Goal: Register for event/course

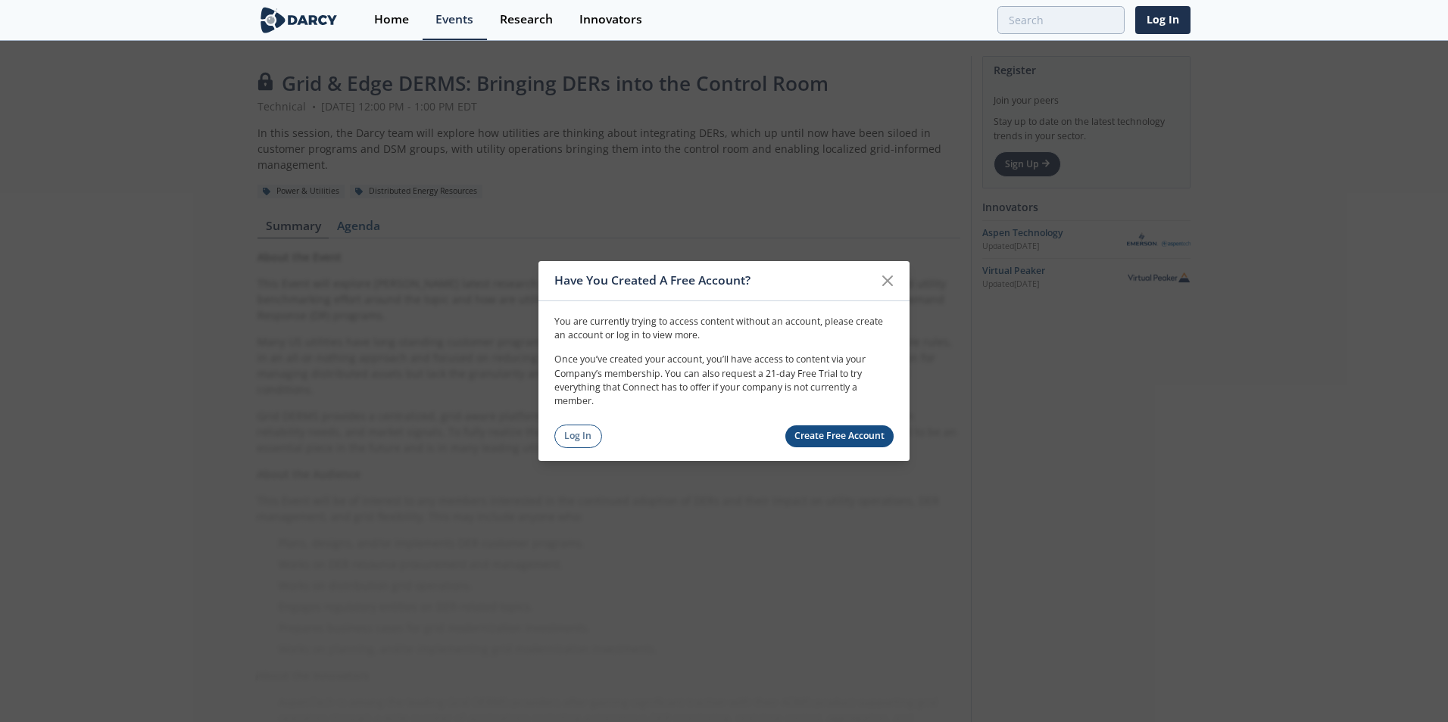
click at [579, 433] on link "Log In" at bounding box center [578, 436] width 48 height 23
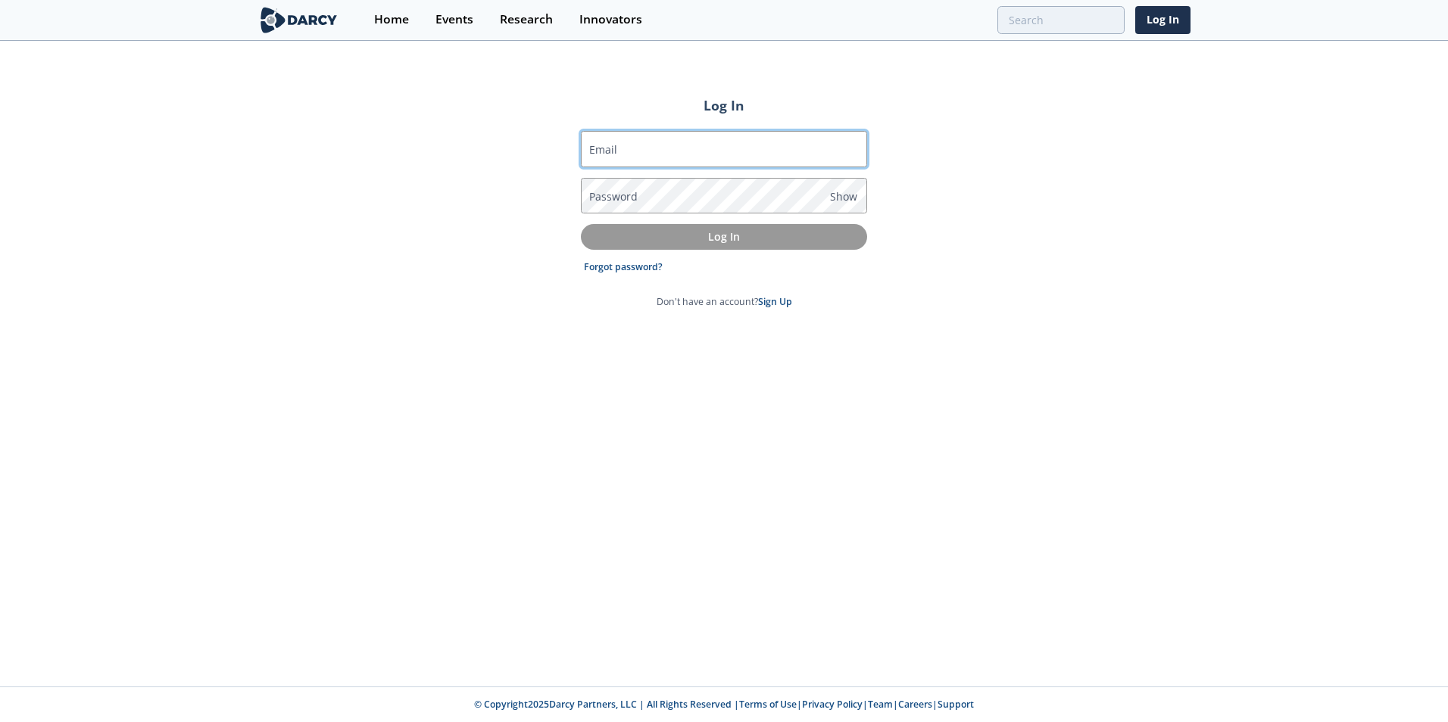
click at [754, 154] on input "Email" at bounding box center [724, 149] width 286 height 36
type input "[EMAIL_ADDRESS][PERSON_NAME][DOMAIN_NAME]"
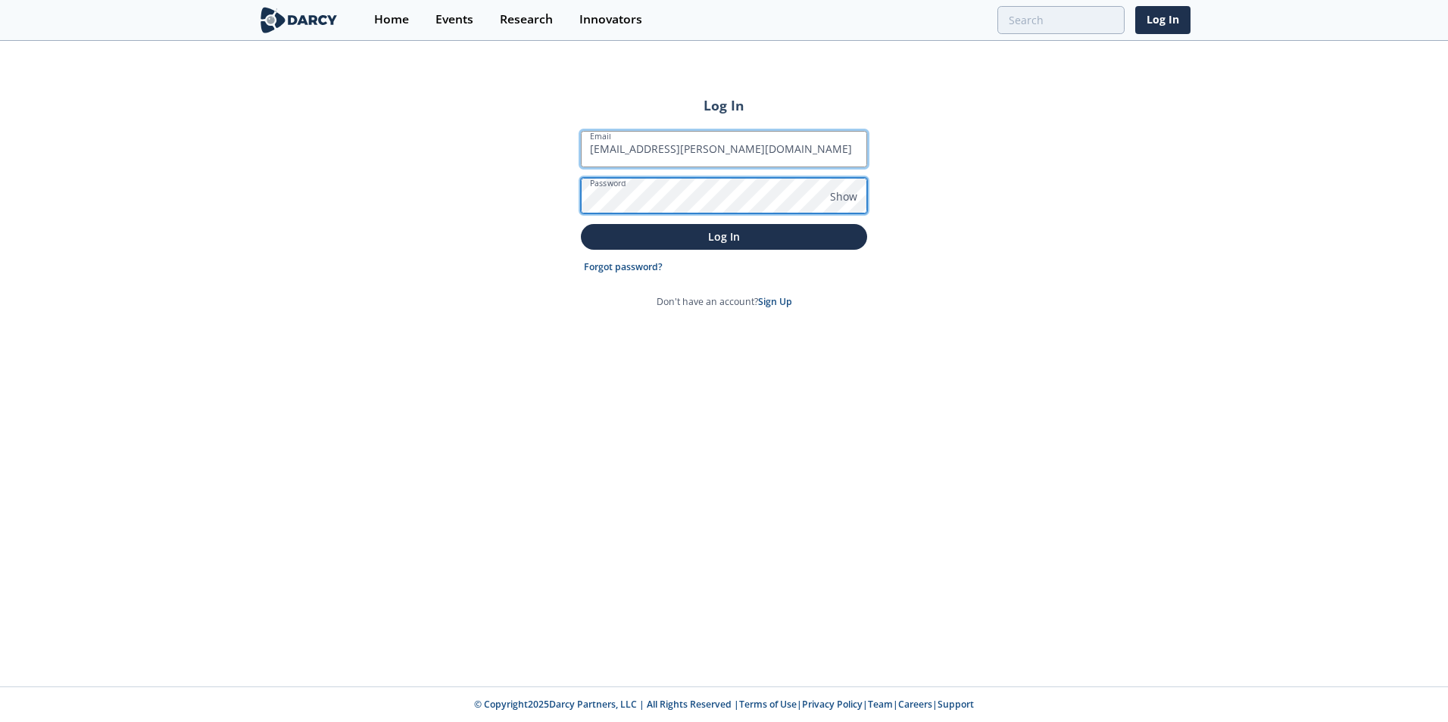
click at [581, 224] on button "Log In" at bounding box center [724, 236] width 286 height 25
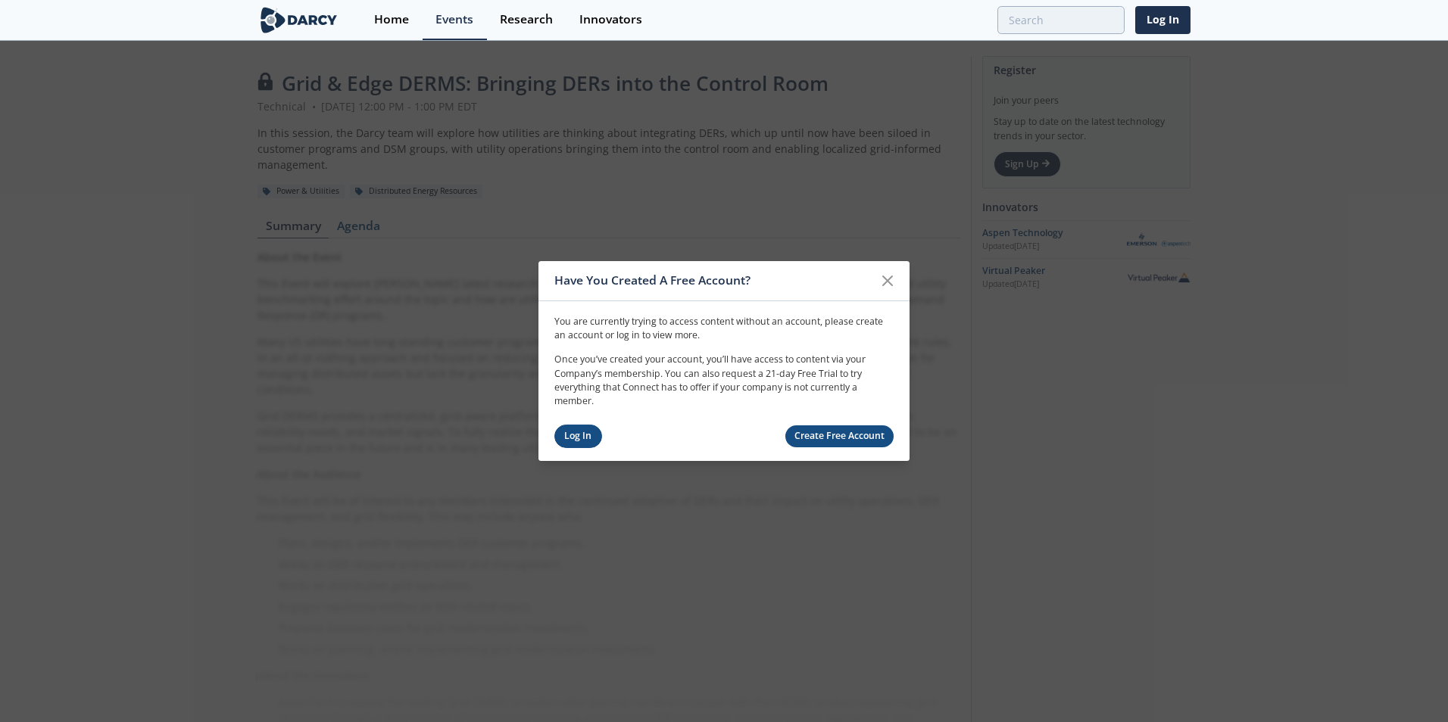
click at [569, 431] on link "Log In" at bounding box center [578, 436] width 48 height 23
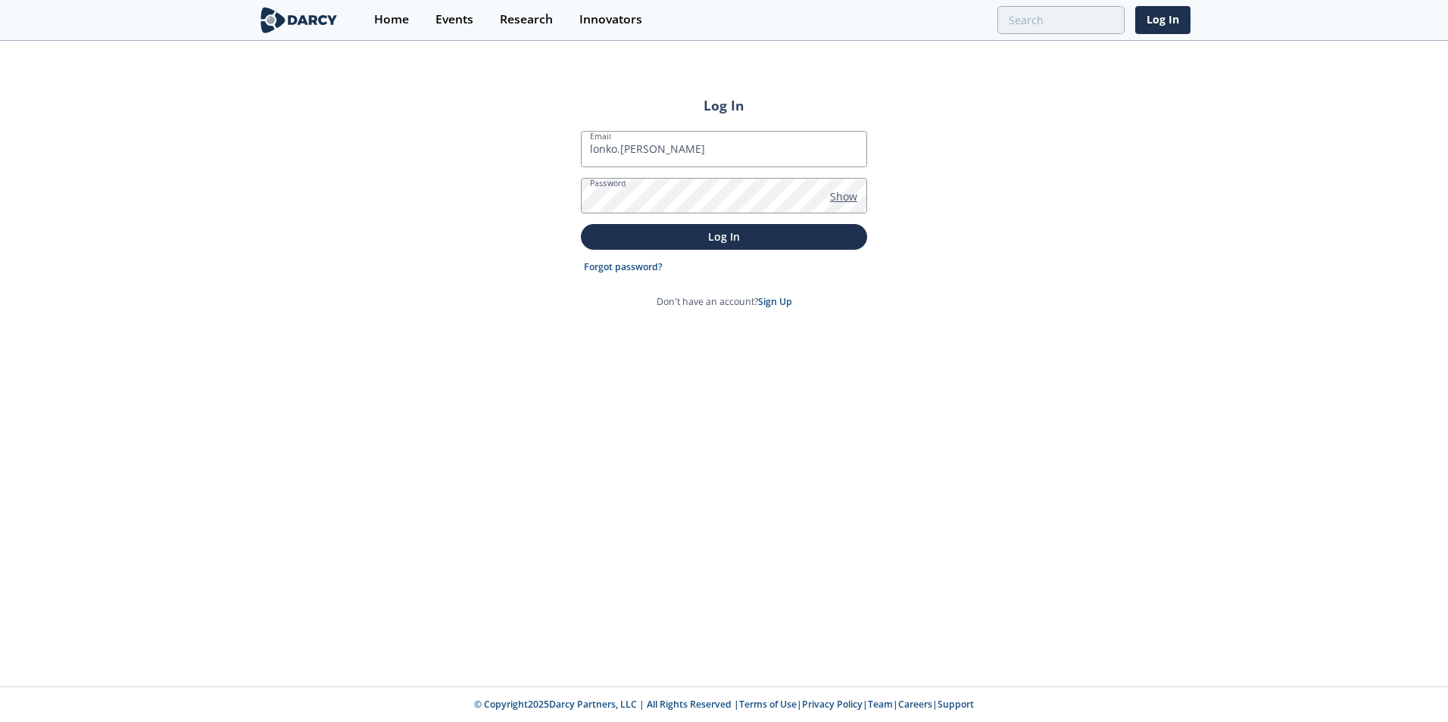
click at [844, 198] on span "Show" at bounding box center [843, 197] width 27 height 16
click at [727, 153] on input "lonko.[PERSON_NAME]" at bounding box center [724, 149] width 286 height 36
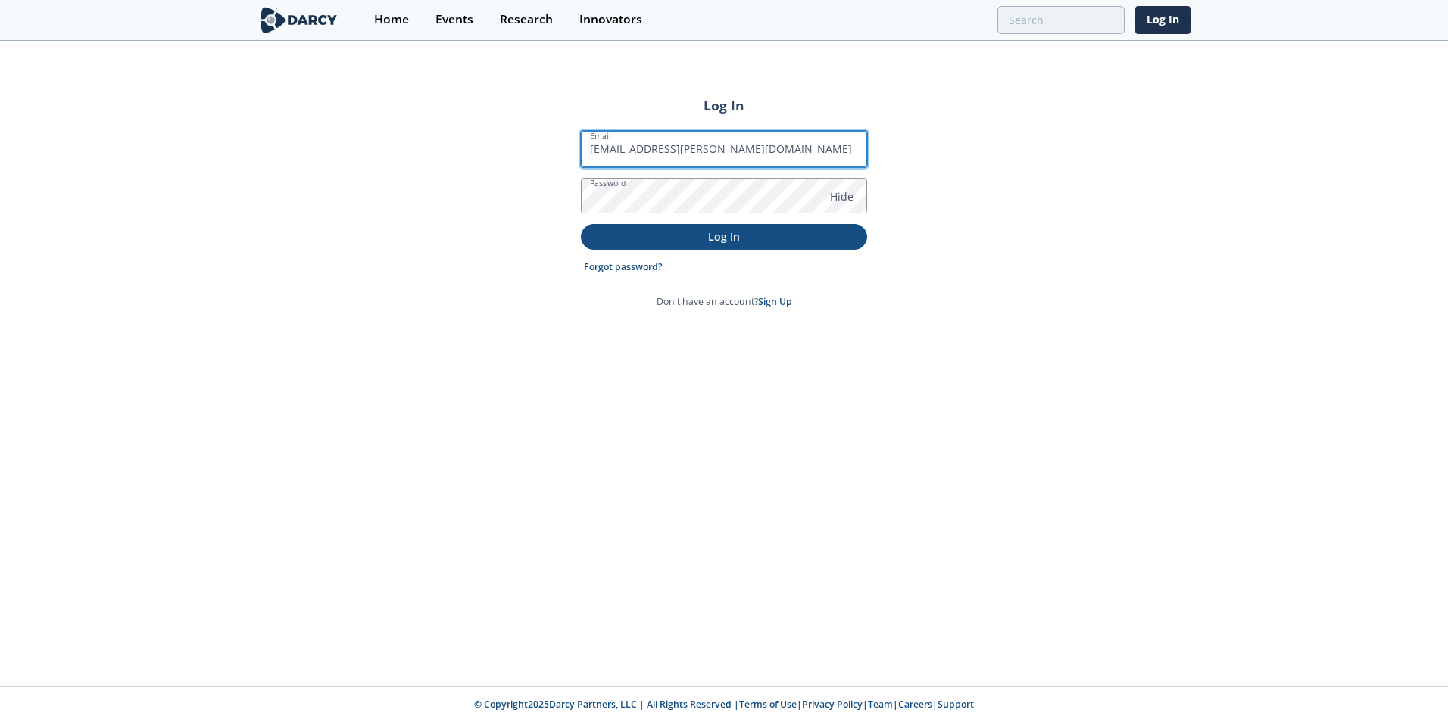
type input "[EMAIL_ADDRESS][PERSON_NAME][DOMAIN_NAME]"
click at [734, 231] on p "Log In" at bounding box center [723, 237] width 265 height 16
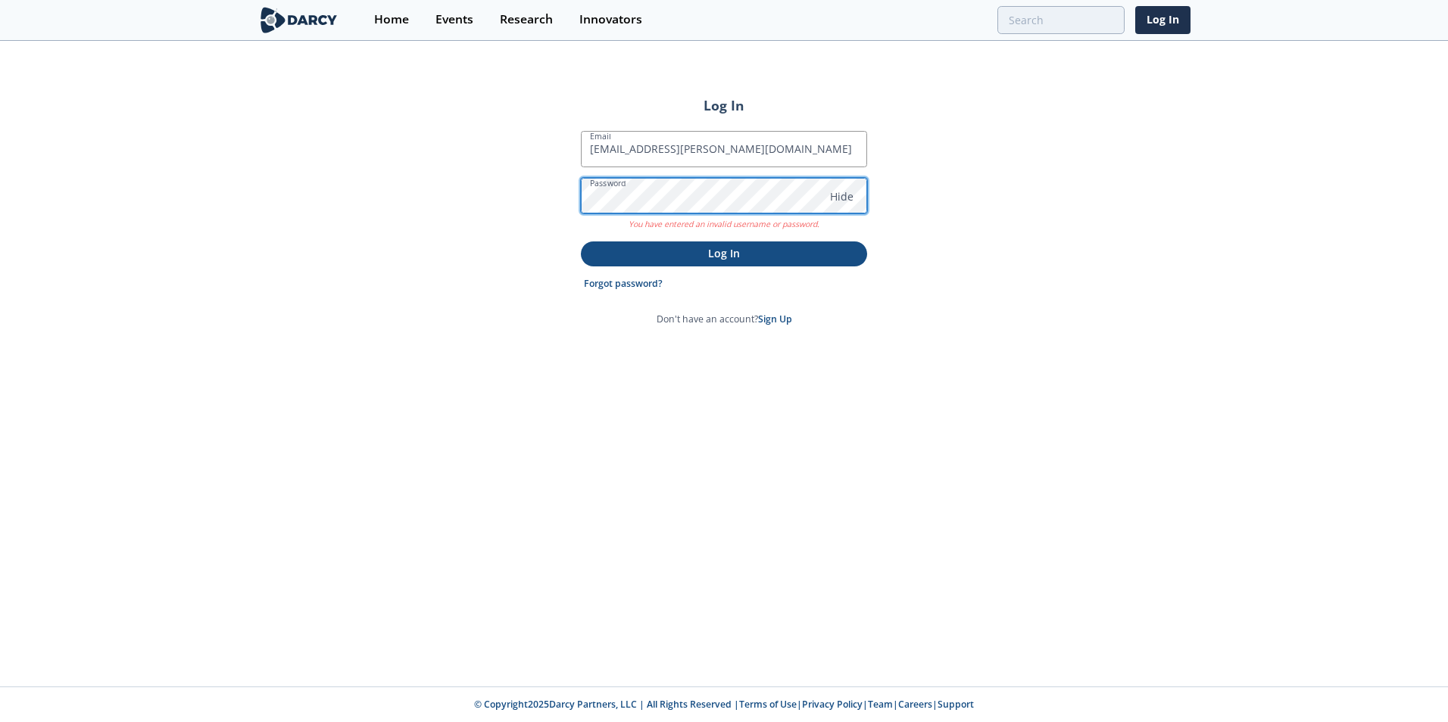
click at [546, 192] on div "Log In Email [EMAIL_ADDRESS][PERSON_NAME][DOMAIN_NAME] Password Hide You have e…" at bounding box center [724, 364] width 1448 height 644
click at [604, 284] on link "Forgot password?" at bounding box center [623, 284] width 79 height 14
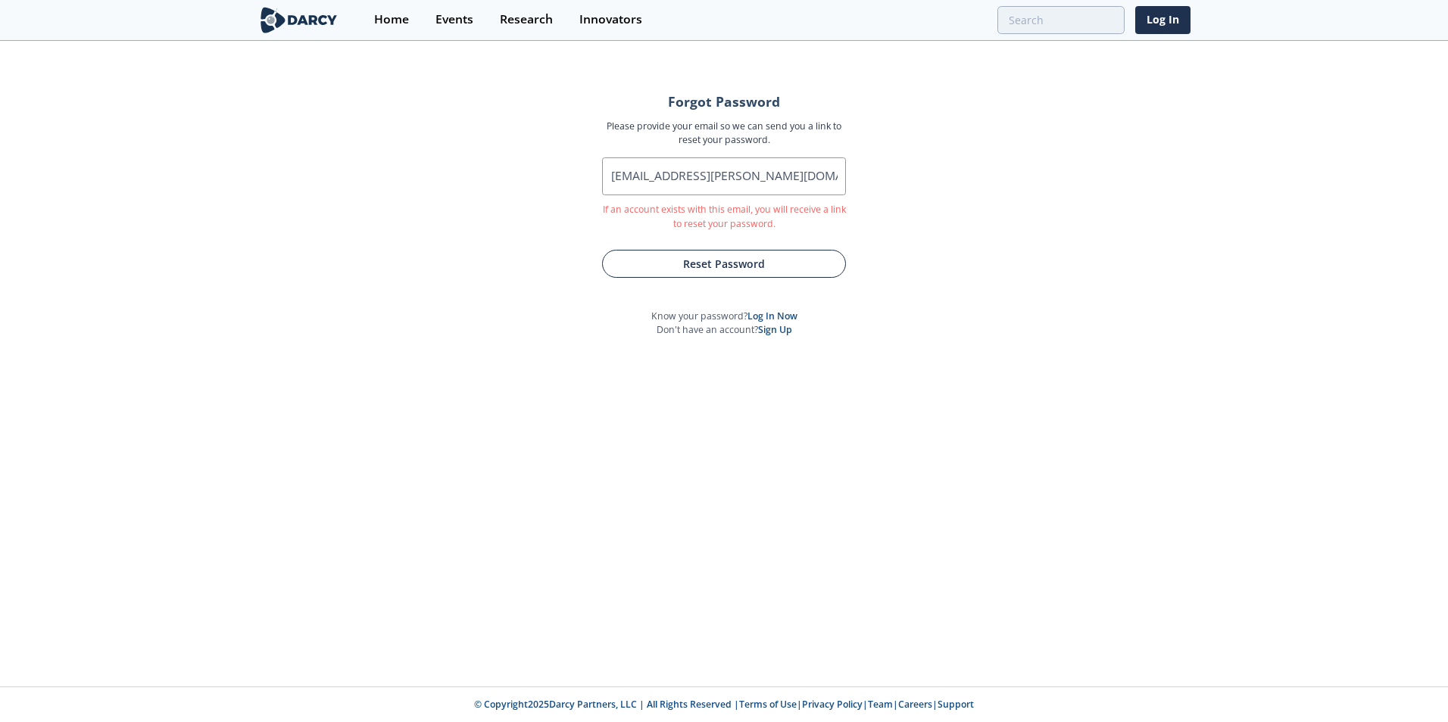
click at [753, 261] on button "Reset Password" at bounding box center [724, 264] width 244 height 28
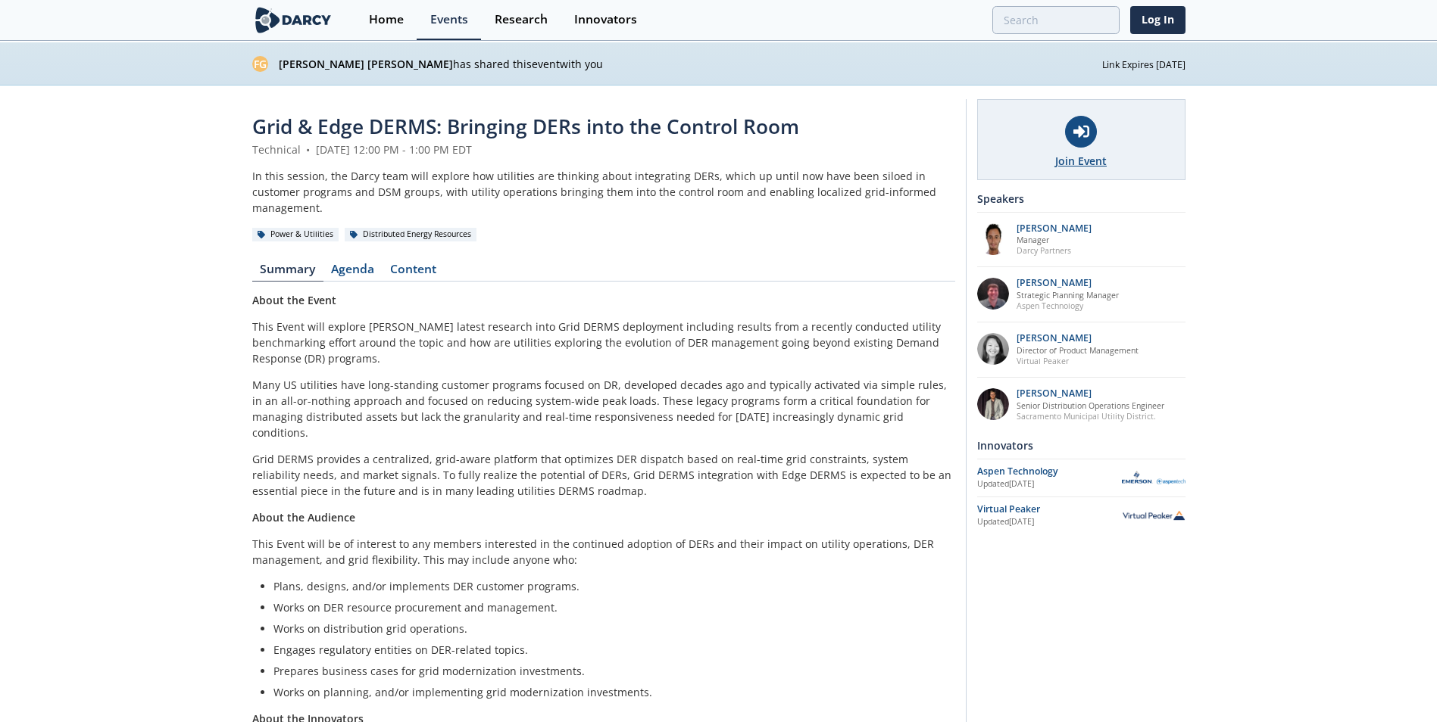
click at [1092, 153] on div "Join Event" at bounding box center [1080, 161] width 51 height 16
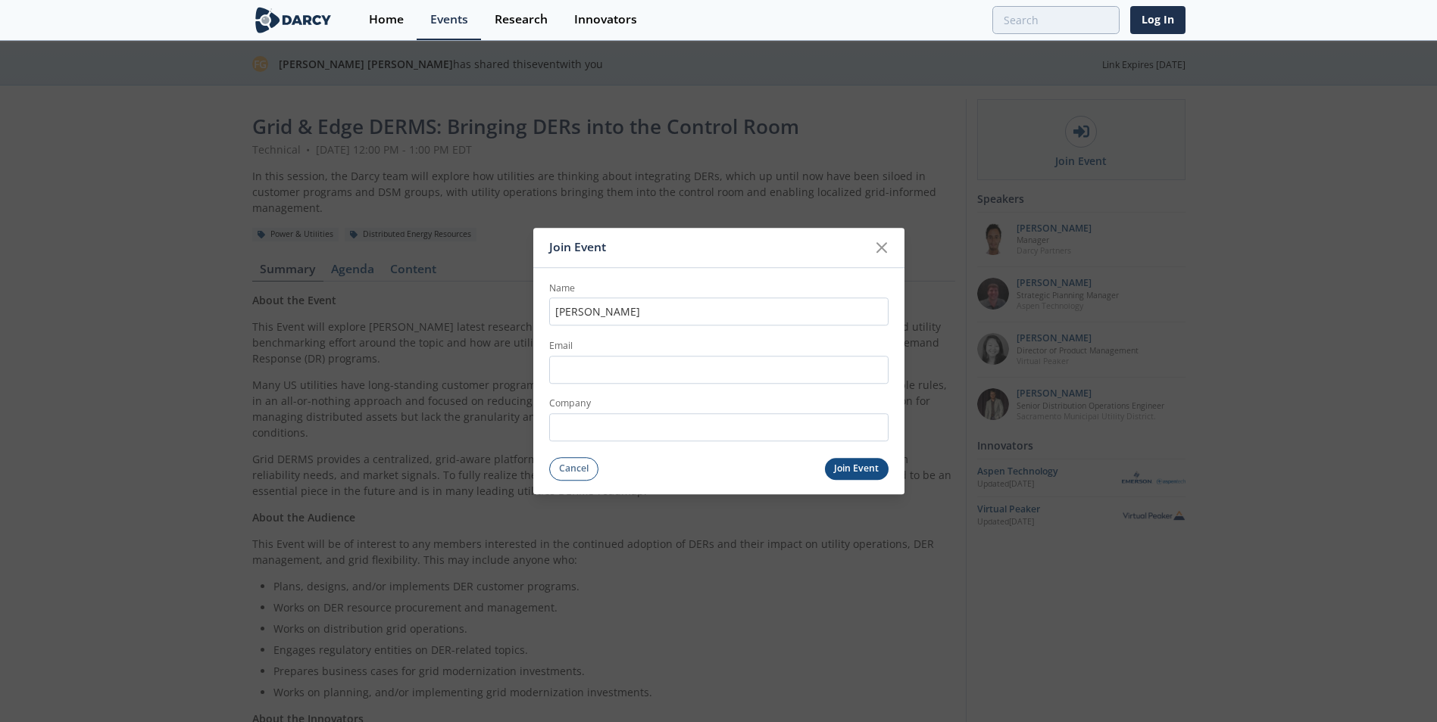
type input "[PERSON_NAME]"
type input "[EMAIL_ADDRESS][PERSON_NAME][DOMAIN_NAME]"
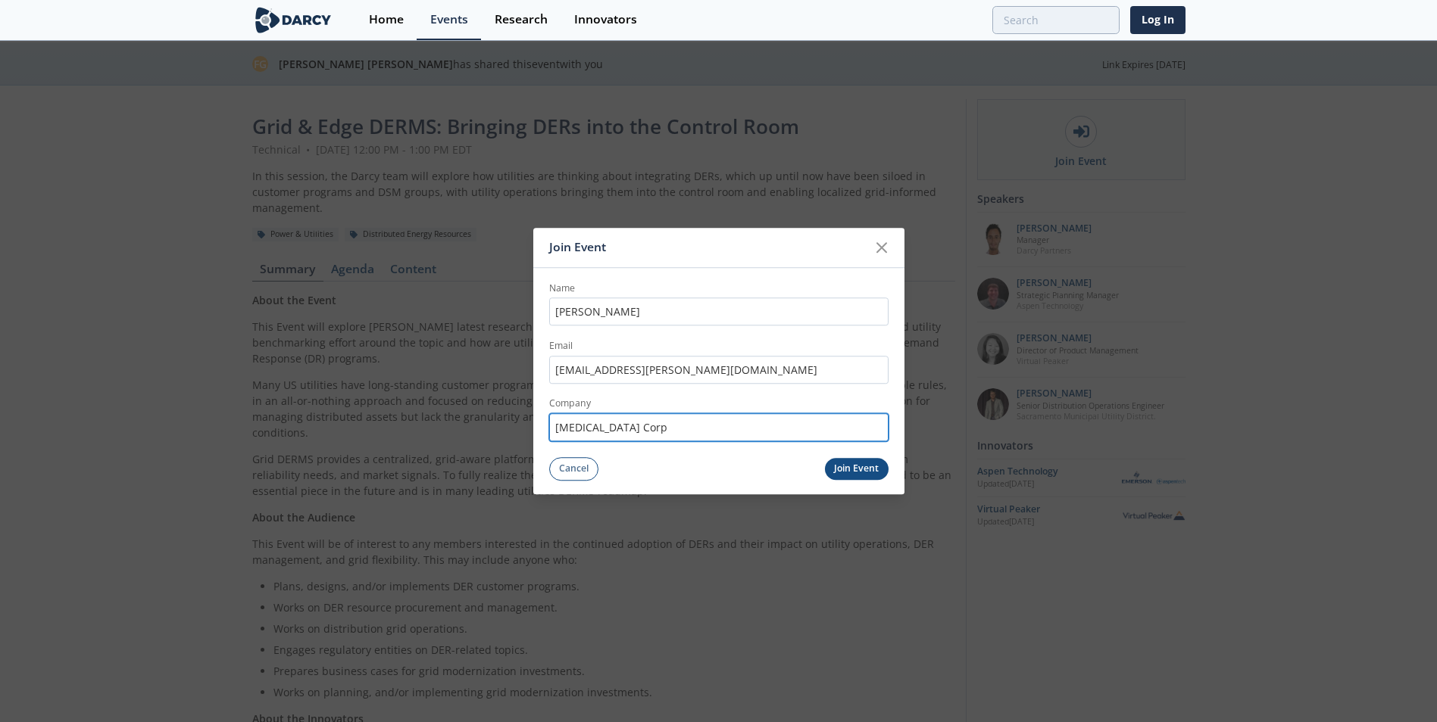
type input "[MEDICAL_DATA] Corp"
click at [850, 470] on button "Join Event" at bounding box center [857, 469] width 64 height 22
